Goal: Task Accomplishment & Management: Manage account settings

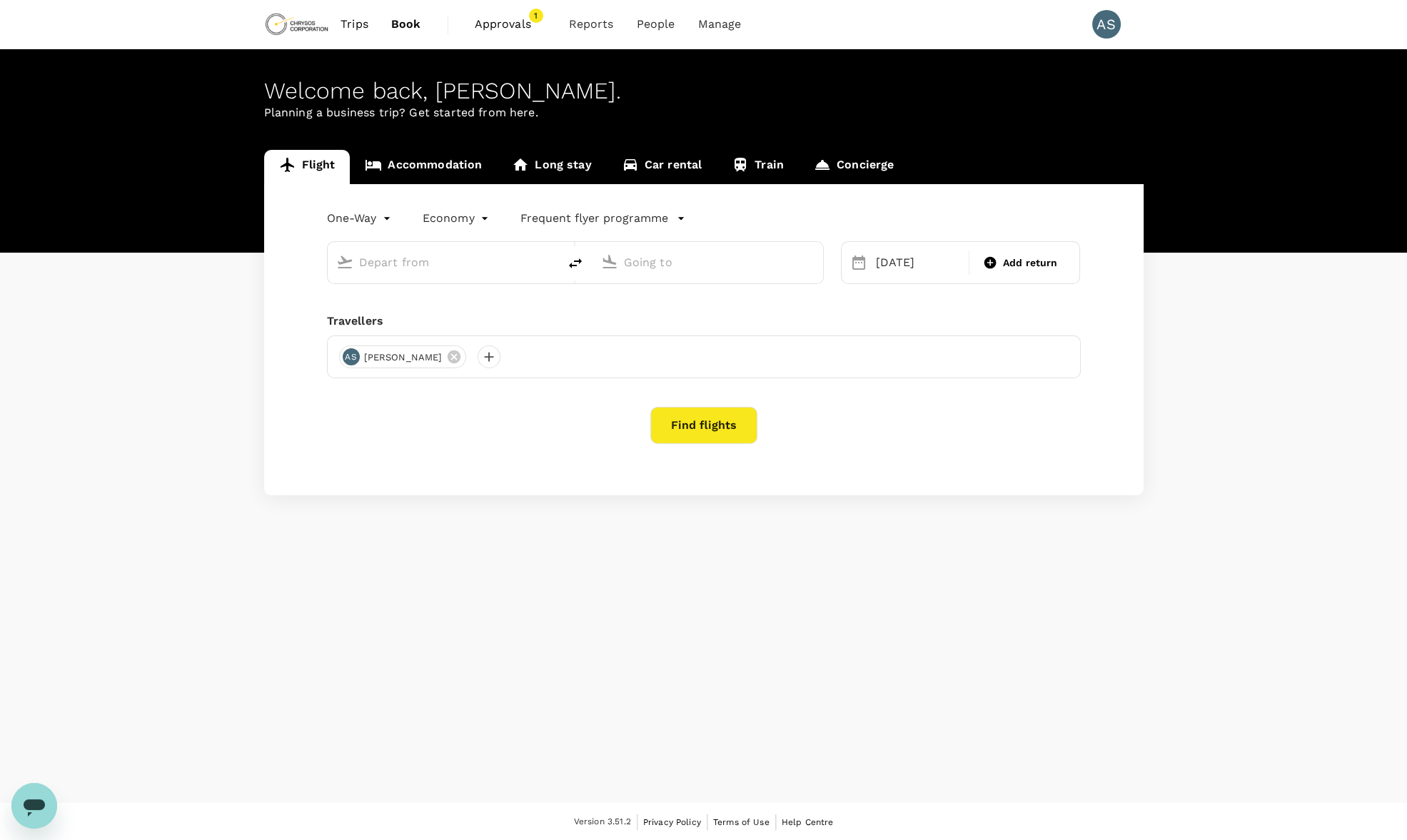
click at [511, 21] on span "Approvals" at bounding box center [511, 24] width 72 height 17
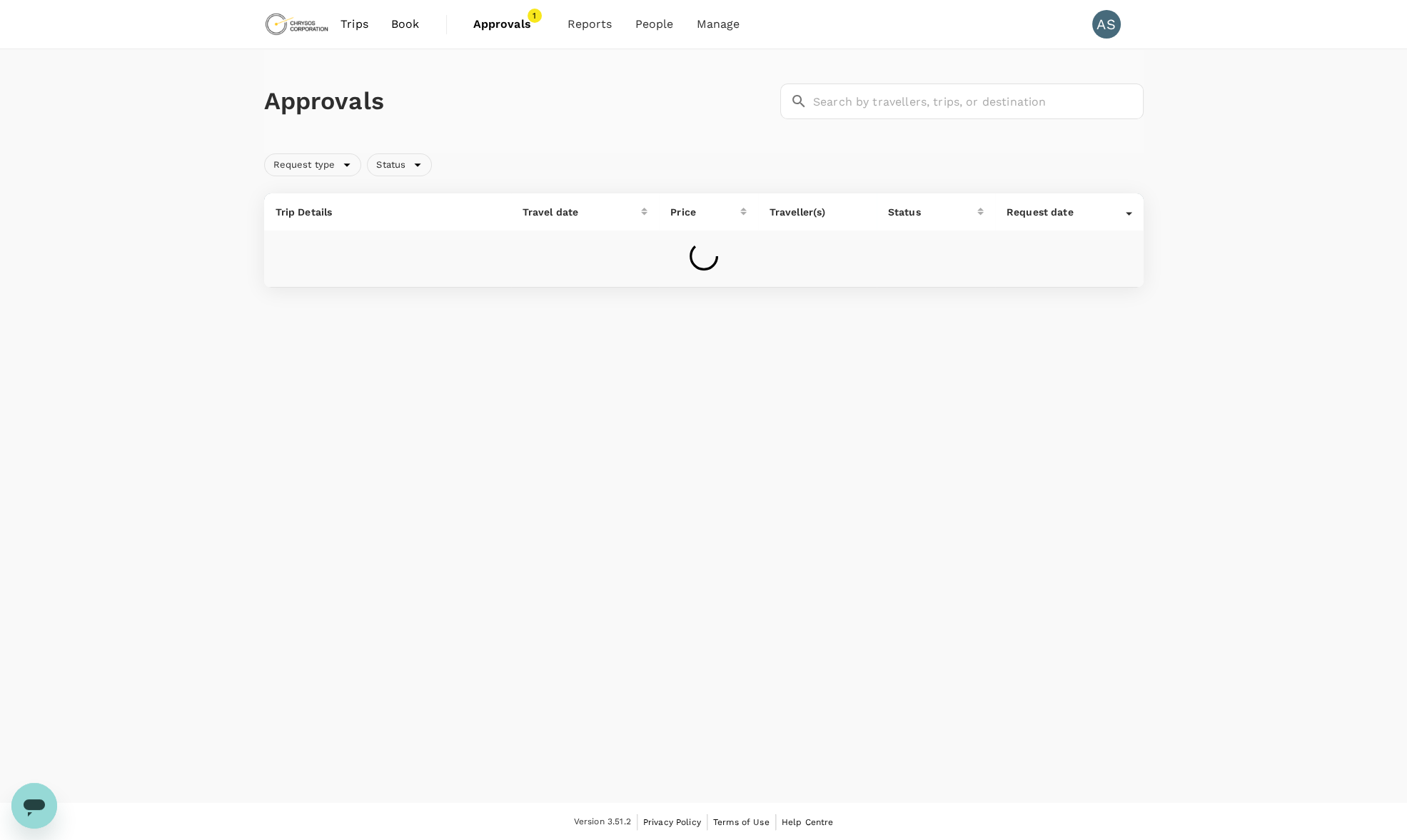
click at [1278, 217] on div "Approvals ​ ​ Request type Status Trip Details Travel date Price Traveller(s) S…" at bounding box center [704, 174] width 1407 height 250
click at [513, 18] on span "Approvals" at bounding box center [509, 24] width 72 height 17
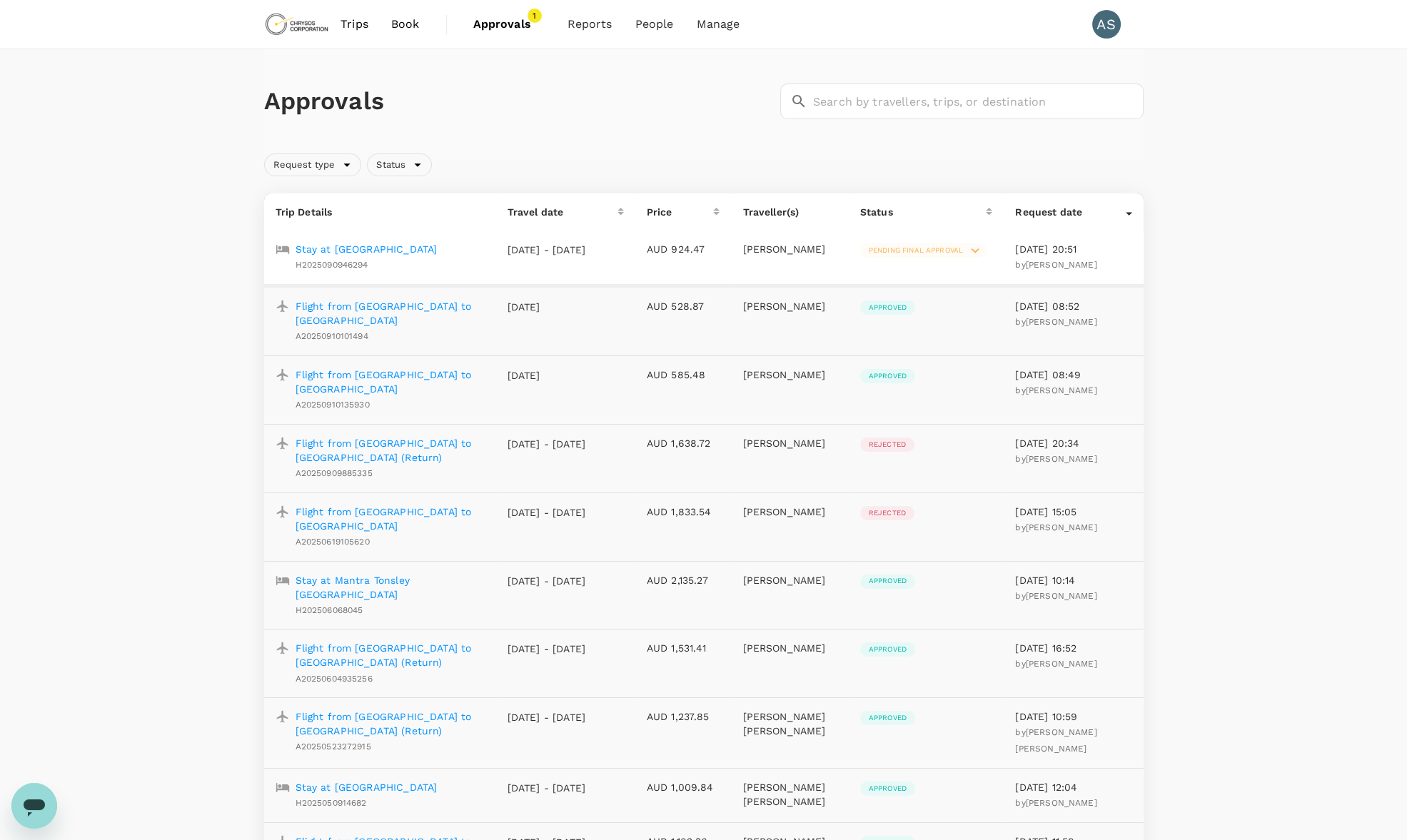
click at [438, 252] on p "Stay at [GEOGRAPHIC_DATA]" at bounding box center [366, 248] width 142 height 14
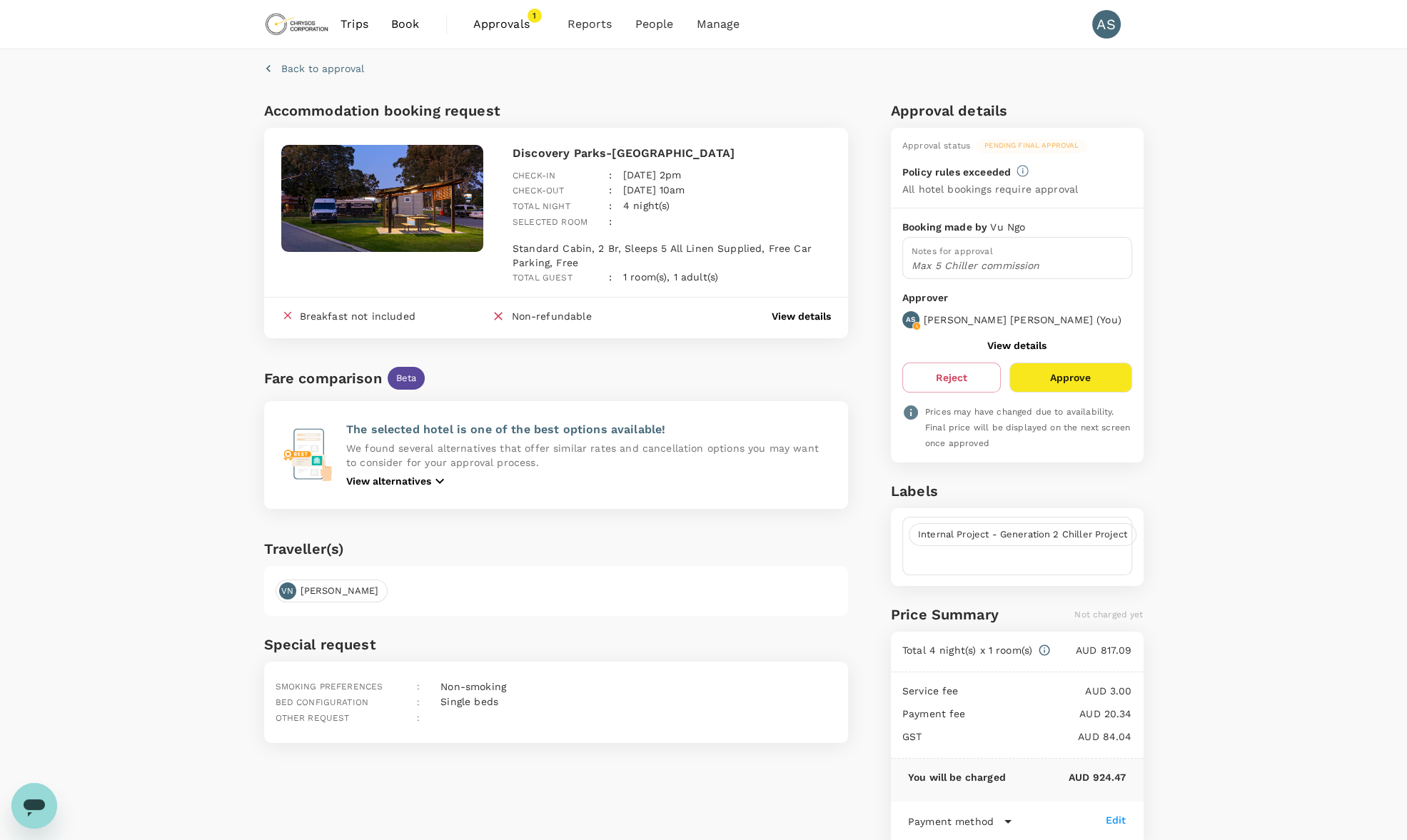
click at [1076, 374] on button "Approve" at bounding box center [1071, 378] width 122 height 30
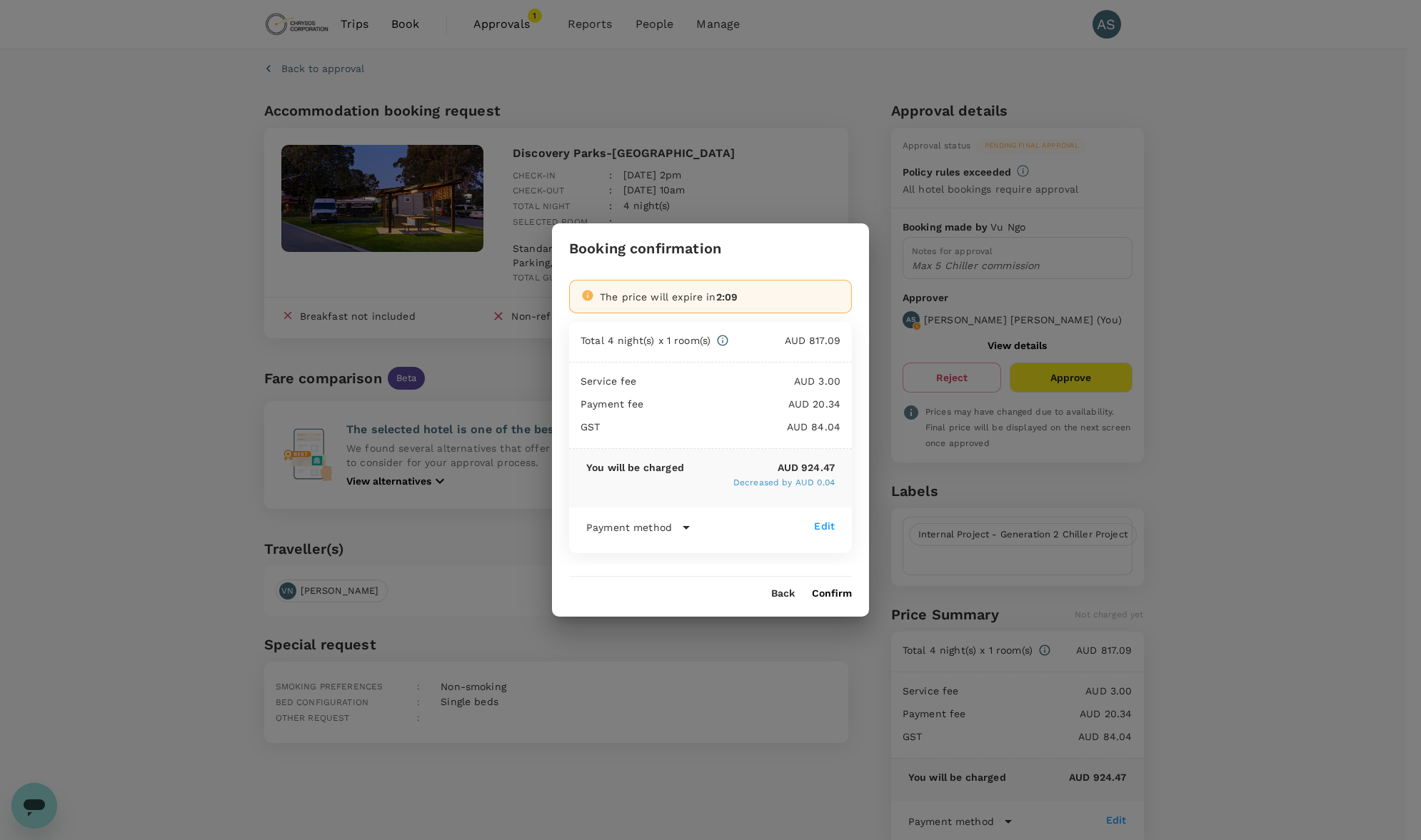
click at [838, 597] on button "Confirm" at bounding box center [831, 594] width 40 height 12
